Goal: Find specific page/section: Find specific page/section

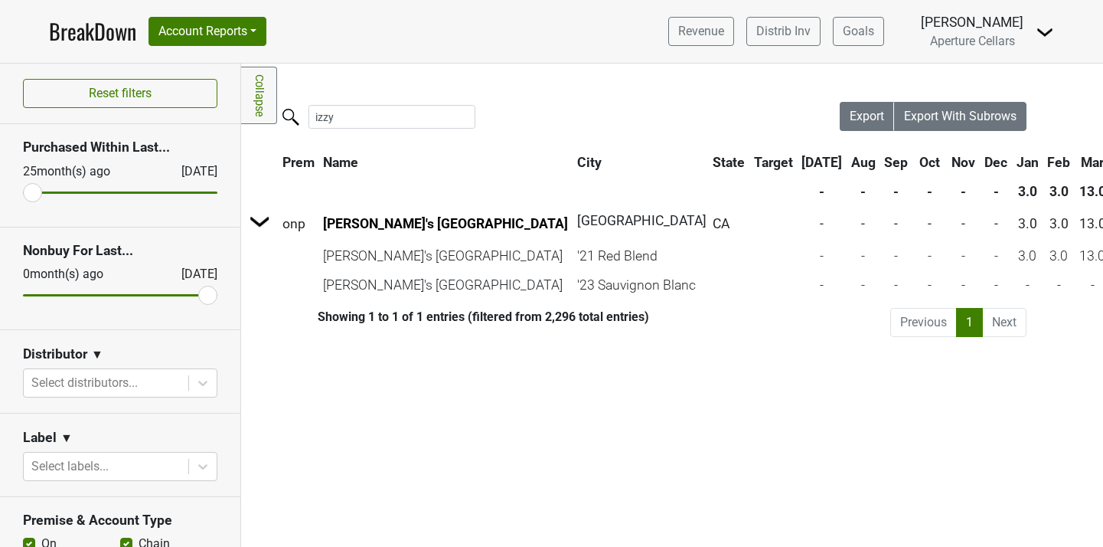
scroll to position [340, 0]
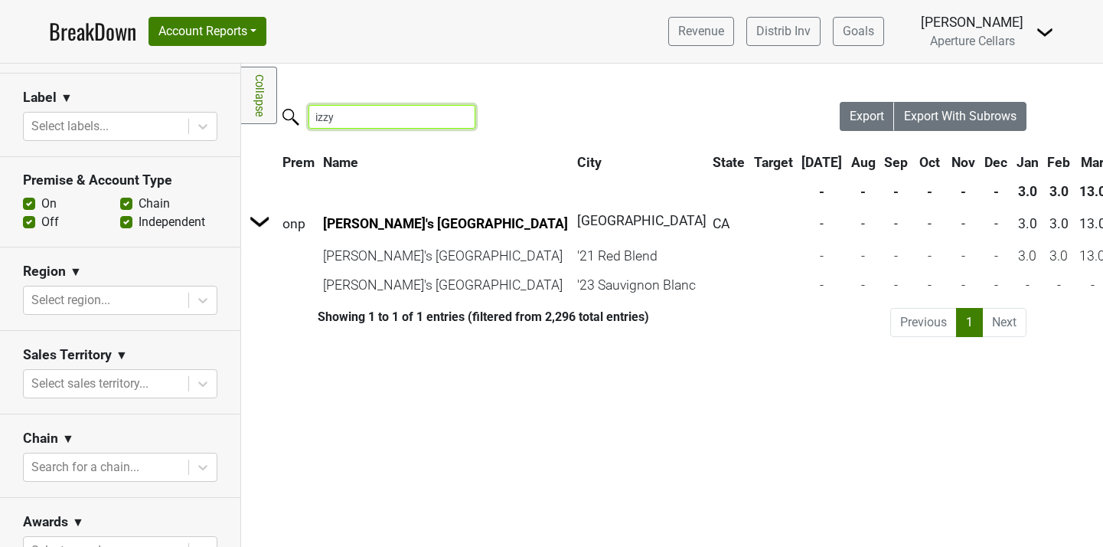
drag, startPoint x: 343, startPoint y: 109, endPoint x: 364, endPoint y: 121, distance: 23.7
click at [364, 121] on input "izzy" at bounding box center [392, 117] width 167 height 24
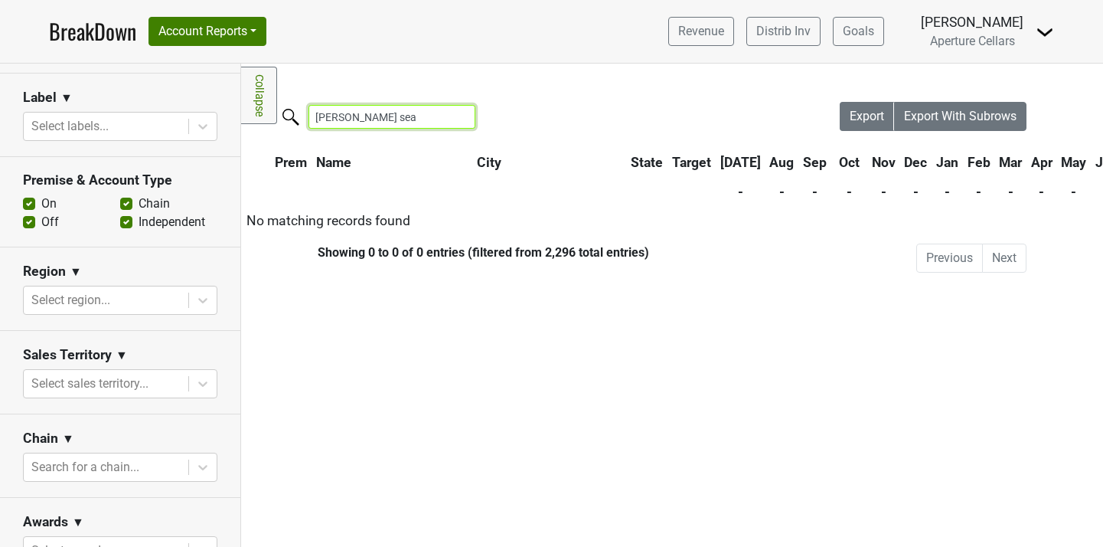
click at [339, 117] on input "willis sea" at bounding box center [392, 117] width 167 height 24
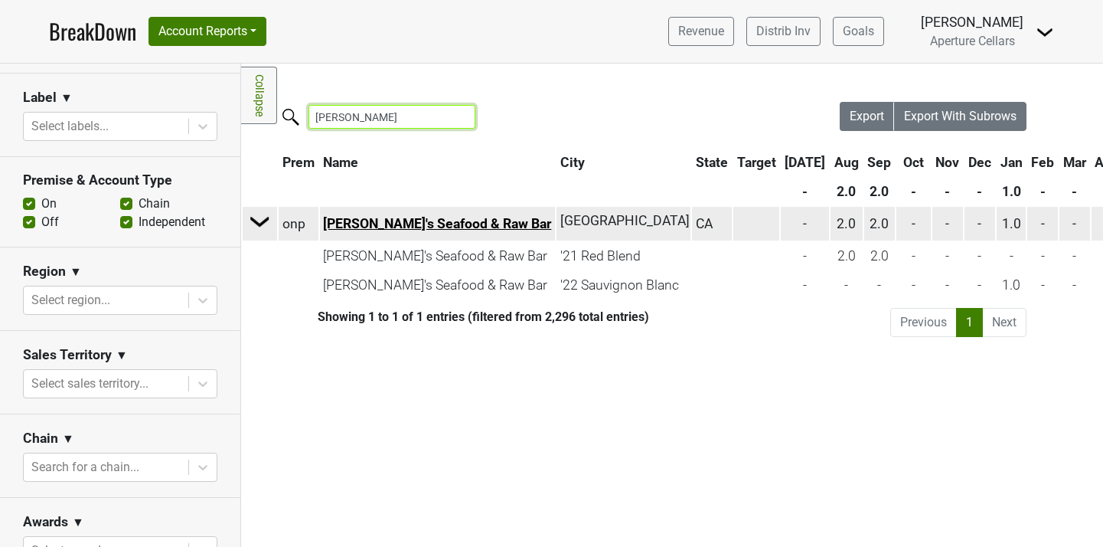
type input "[PERSON_NAME]"
click at [395, 224] on link "[PERSON_NAME]'s Seafood & Raw Bar" at bounding box center [437, 223] width 228 height 15
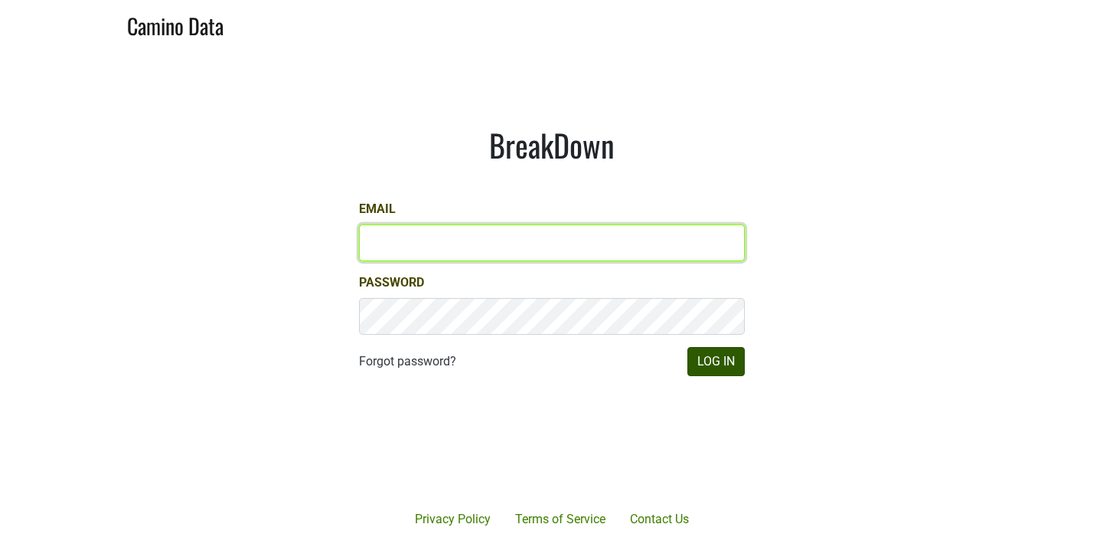
type input "ssaltz@aperture-cellars.com"
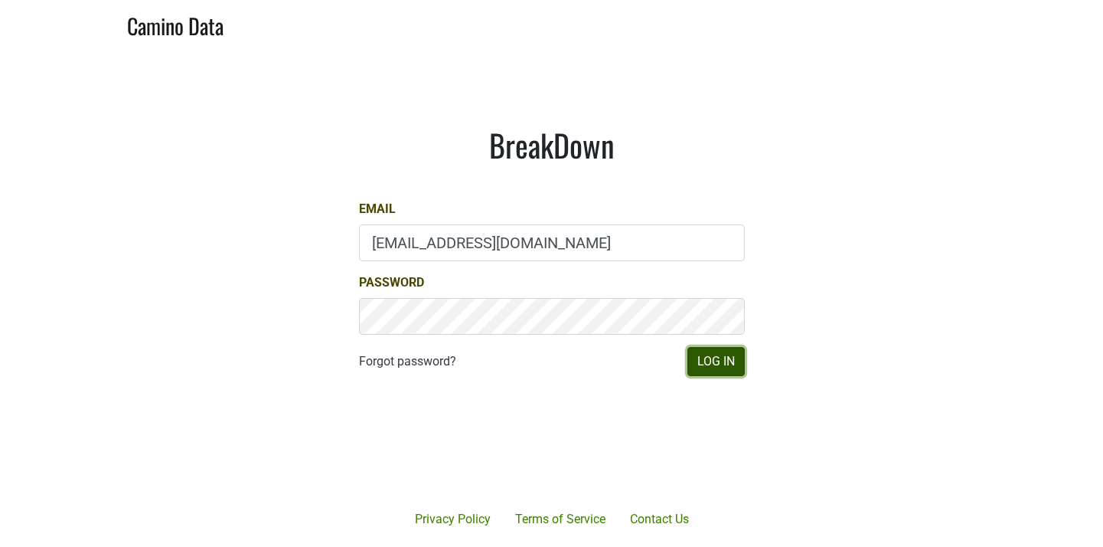
click at [734, 367] on button "Log In" at bounding box center [716, 361] width 57 height 29
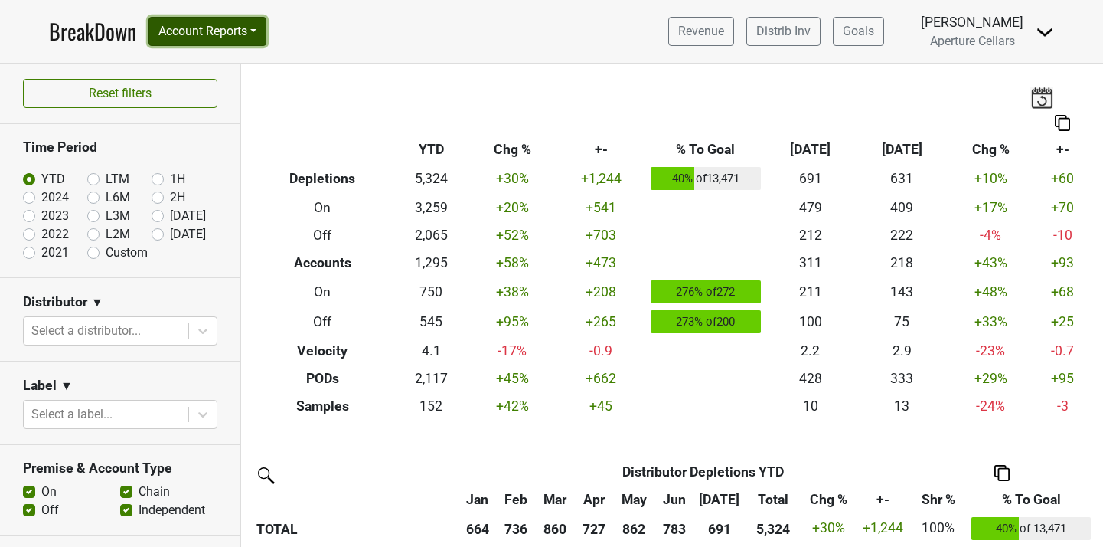
click at [238, 25] on button "Account Reports" at bounding box center [208, 31] width 118 height 29
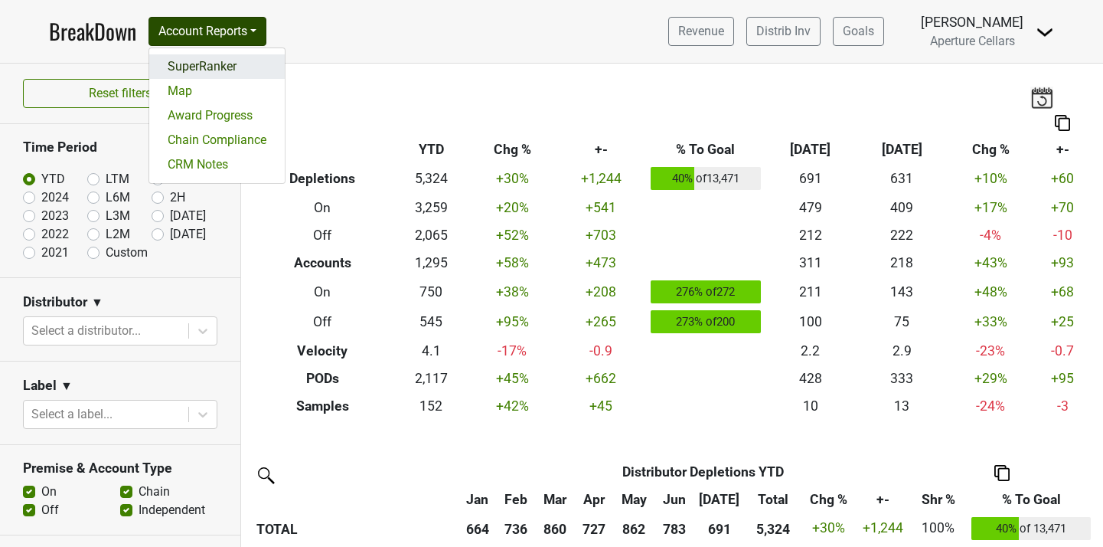
click at [226, 75] on link "SuperRanker" at bounding box center [217, 66] width 136 height 25
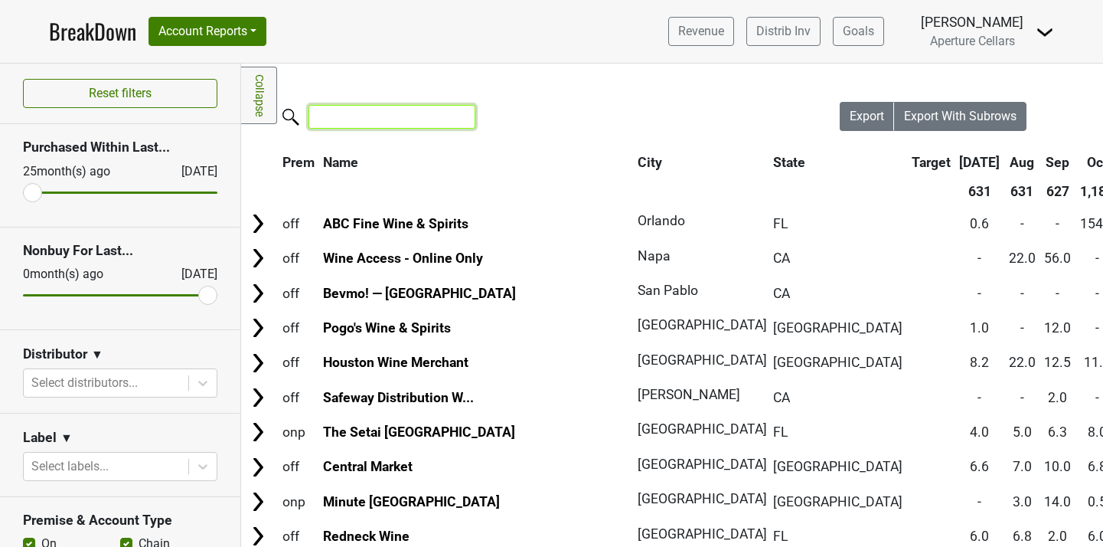
click at [366, 118] on input "search" at bounding box center [392, 117] width 167 height 24
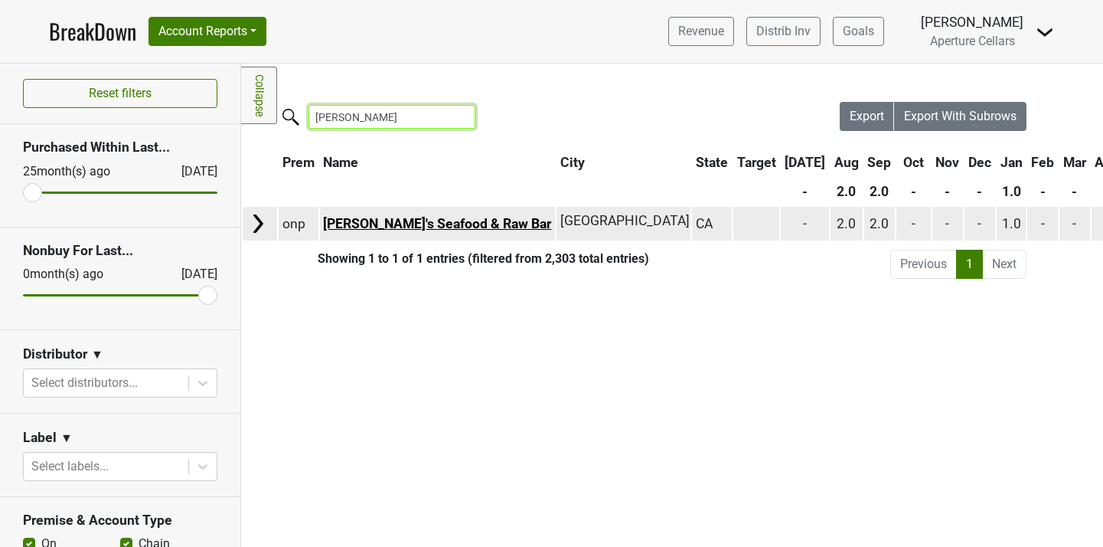
type input "willi sea"
click at [376, 221] on link "[PERSON_NAME]'s Seafood & Raw Bar" at bounding box center [437, 223] width 228 height 15
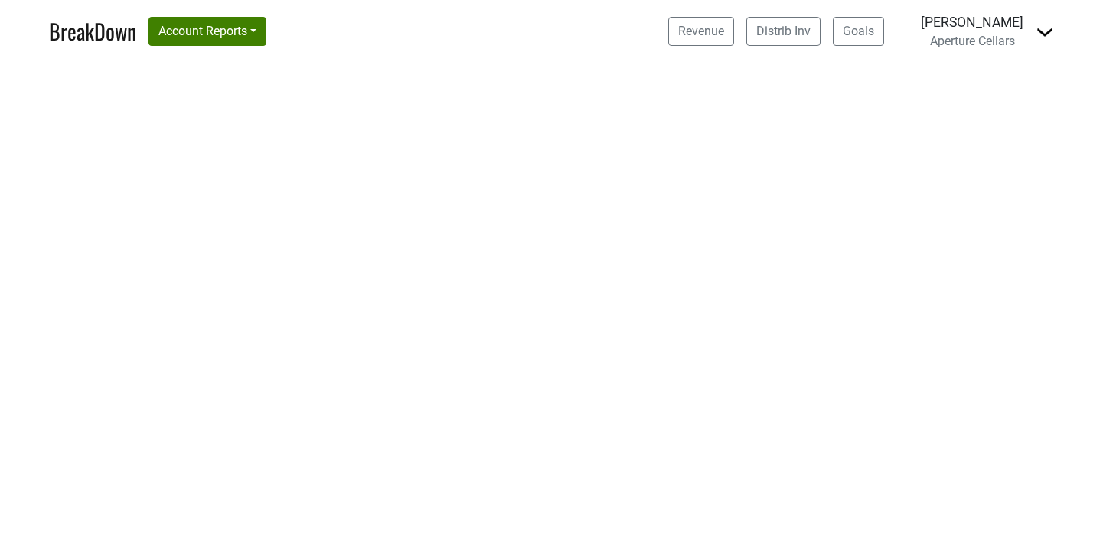
select select "CA"
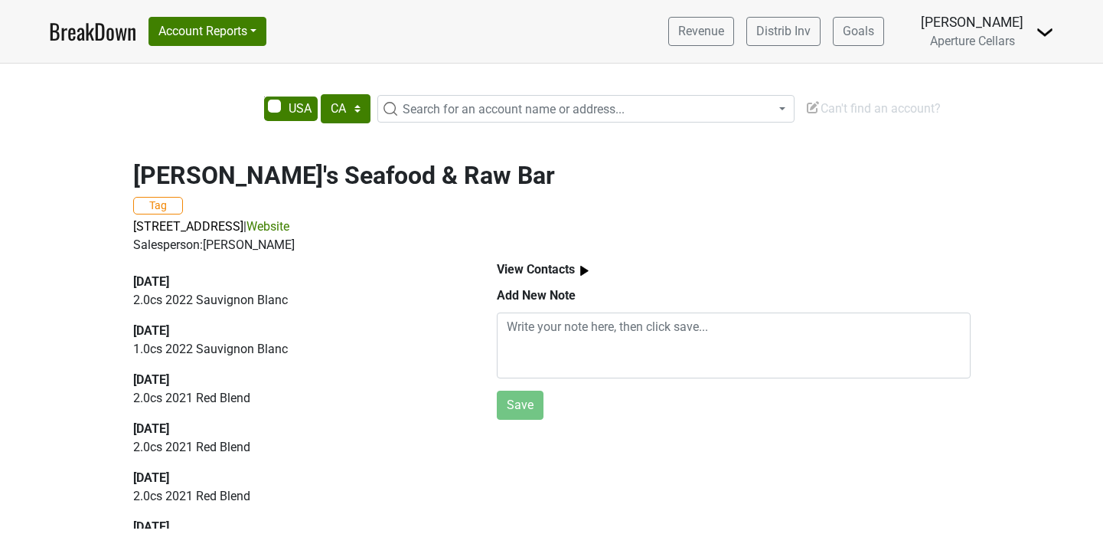
click at [68, 40] on link "BreakDown" at bounding box center [92, 31] width 87 height 32
